Goal: Browse casually

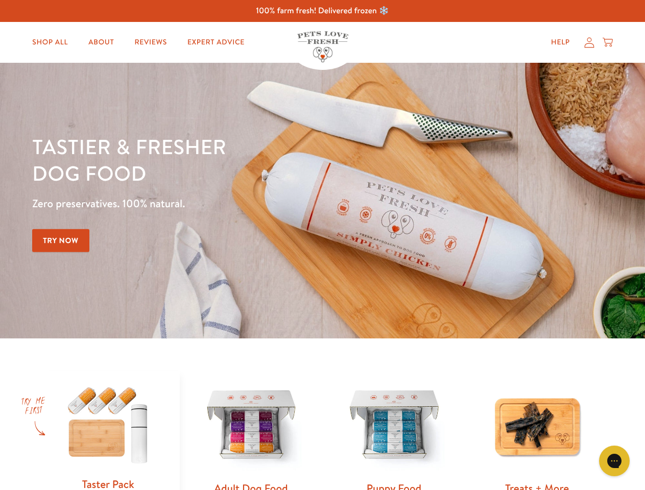
click at [322, 245] on div "Tastier & fresher dog food Zero preservatives. 100% natural. Try Now" at bounding box center [225, 200] width 387 height 135
click at [614, 461] on icon "Gorgias live chat" at bounding box center [614, 461] width 10 height 10
